Goal: Browse casually

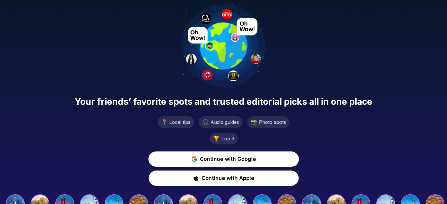
click at [167, 35] on div "Your friends’ favorite spots and trusted editorial picks all in one place 📍 Loc…" at bounding box center [223, 108] width 447 height 217
click at [73, 121] on div "Your friends’ favorite spots and trusted editorial picks all in one place 📍 Loc…" at bounding box center [223, 108] width 447 height 217
